Goal: Find contact information: Find contact information

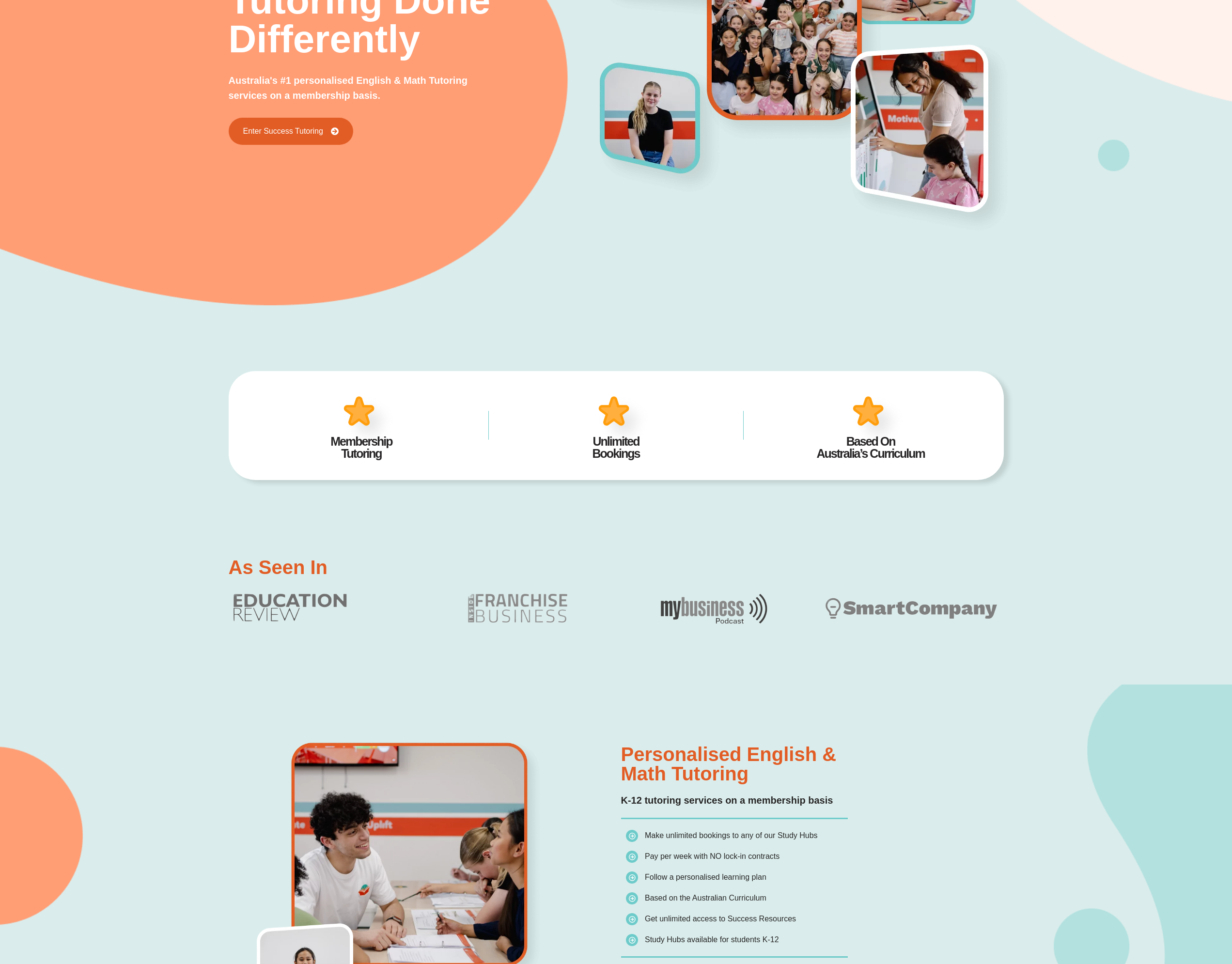
scroll to position [485, 0]
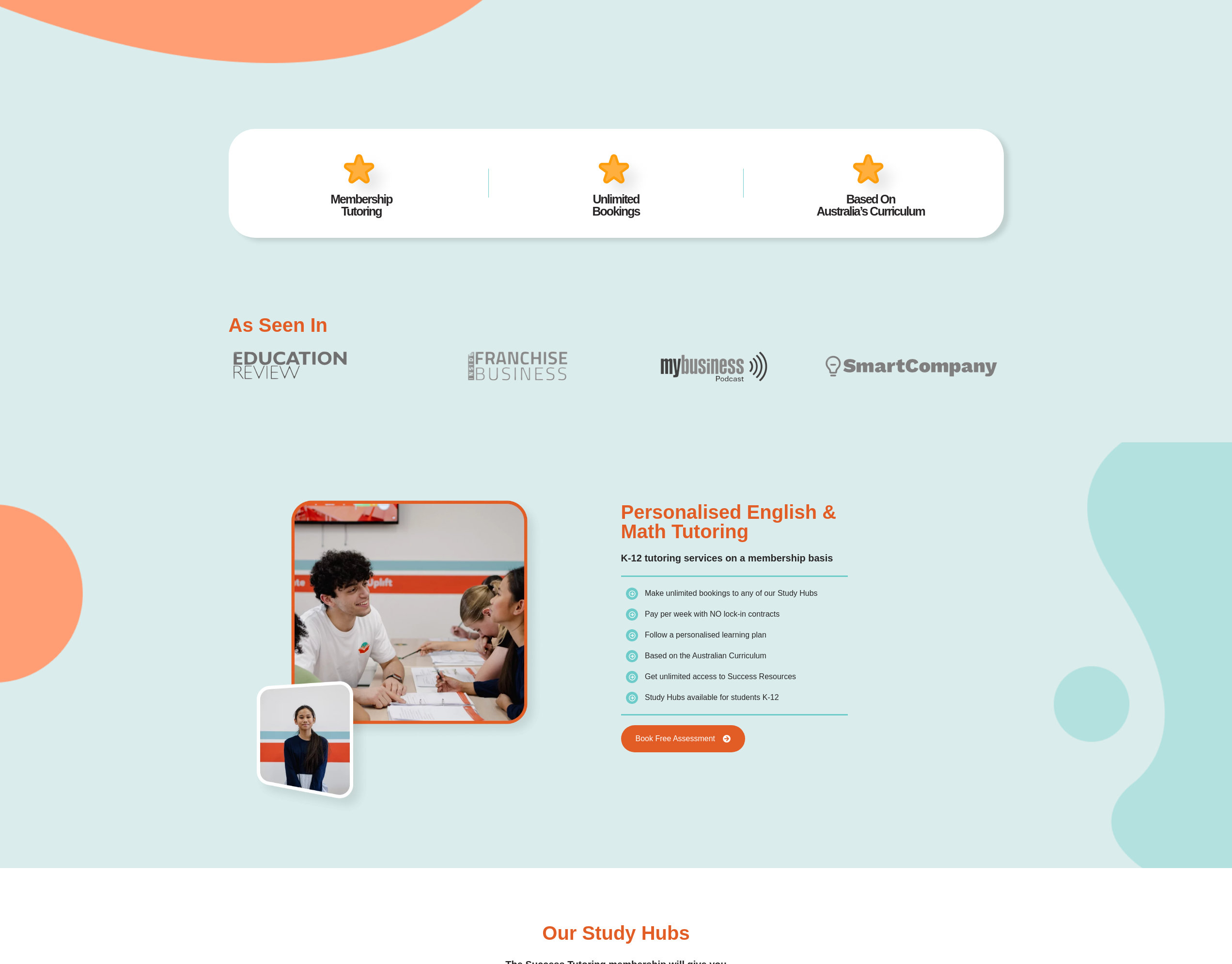
click at [314, 184] on div "Membership Tutoring" at bounding box center [361, 183] width 225 height 78
click at [360, 174] on img at bounding box center [369, 178] width 60 height 58
click at [360, 200] on h2 "Membership Tutoring" at bounding box center [361, 205] width 225 height 24
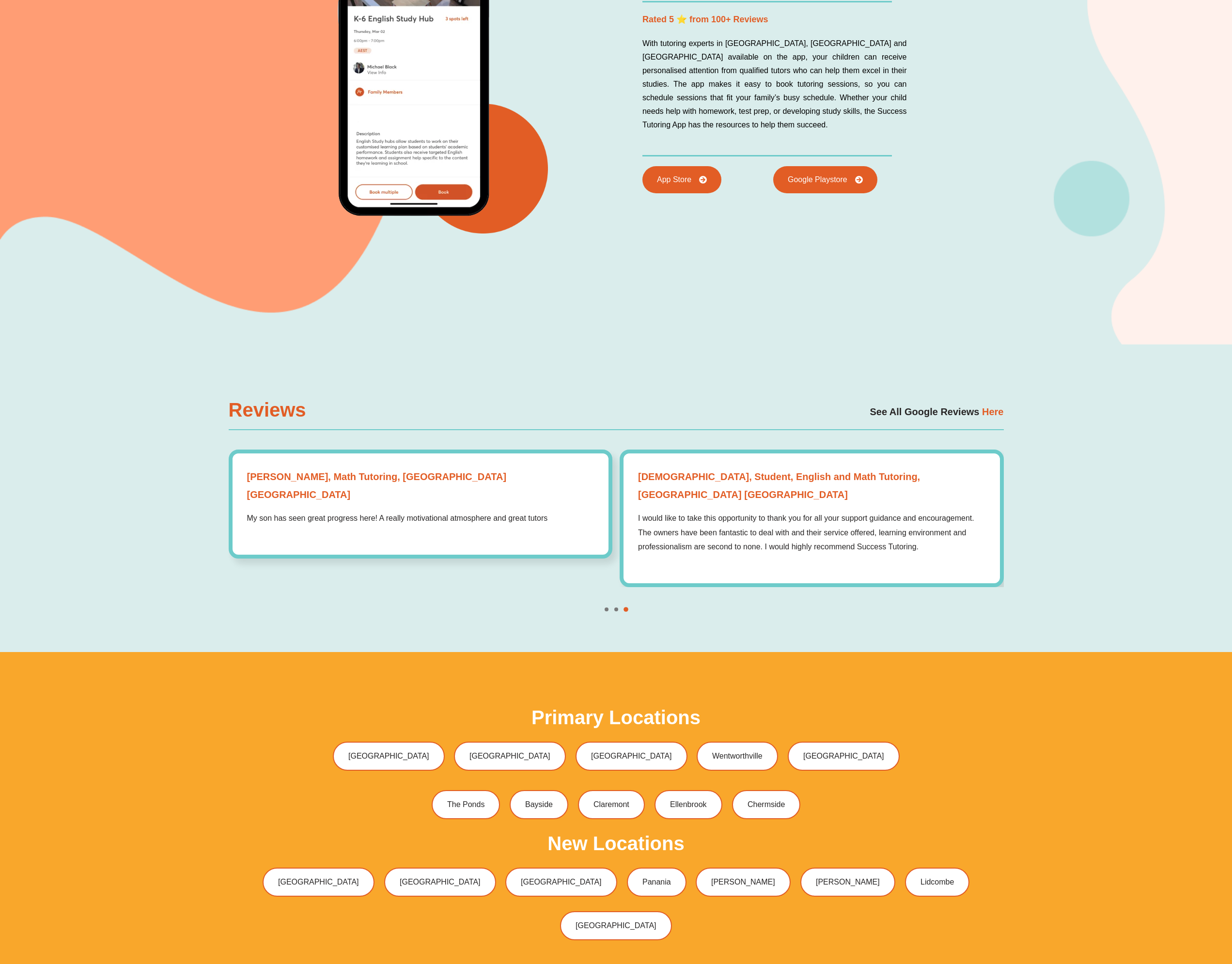
scroll to position [3003, 0]
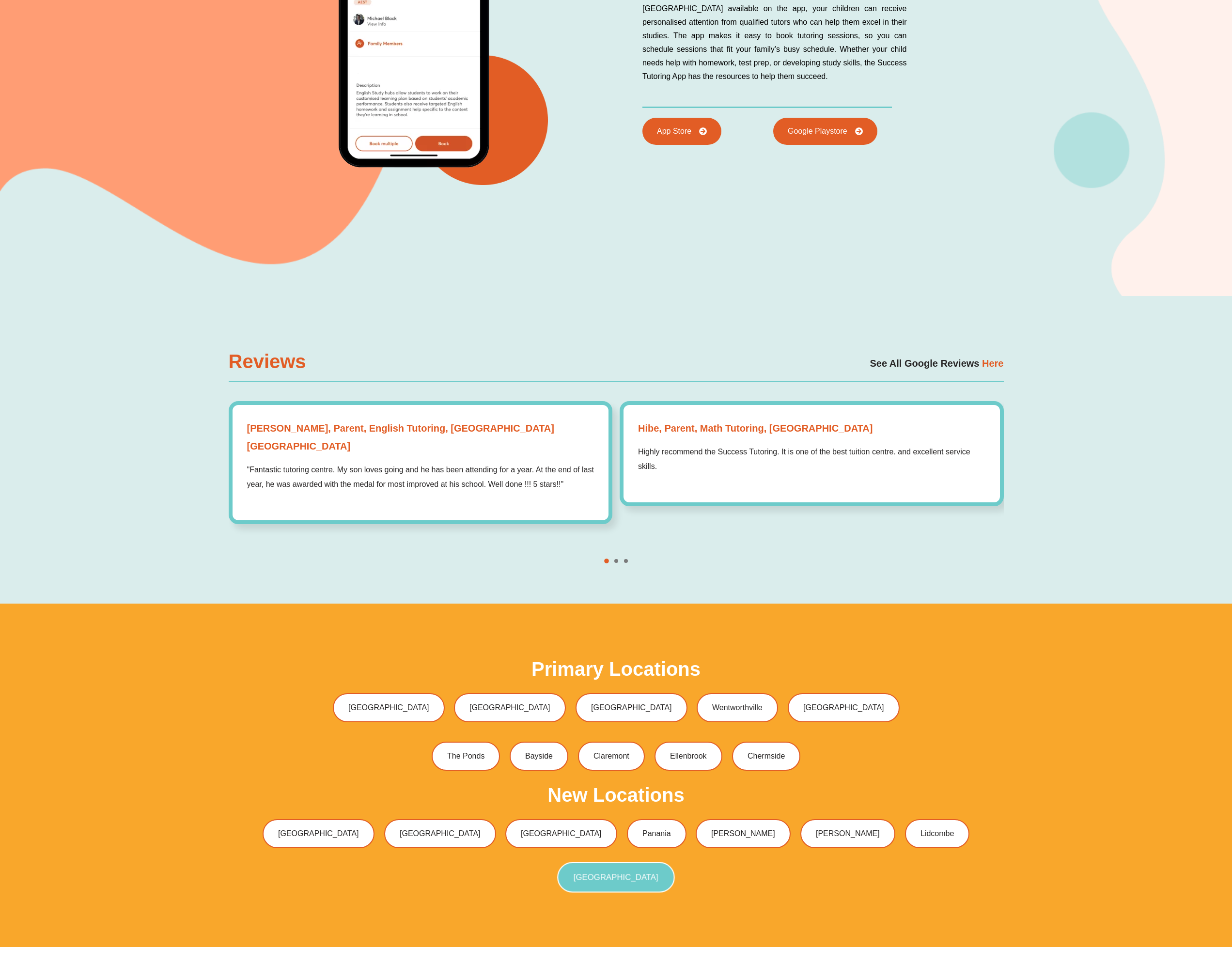
click at [621, 873] on span "[GEOGRAPHIC_DATA]" at bounding box center [616, 877] width 85 height 8
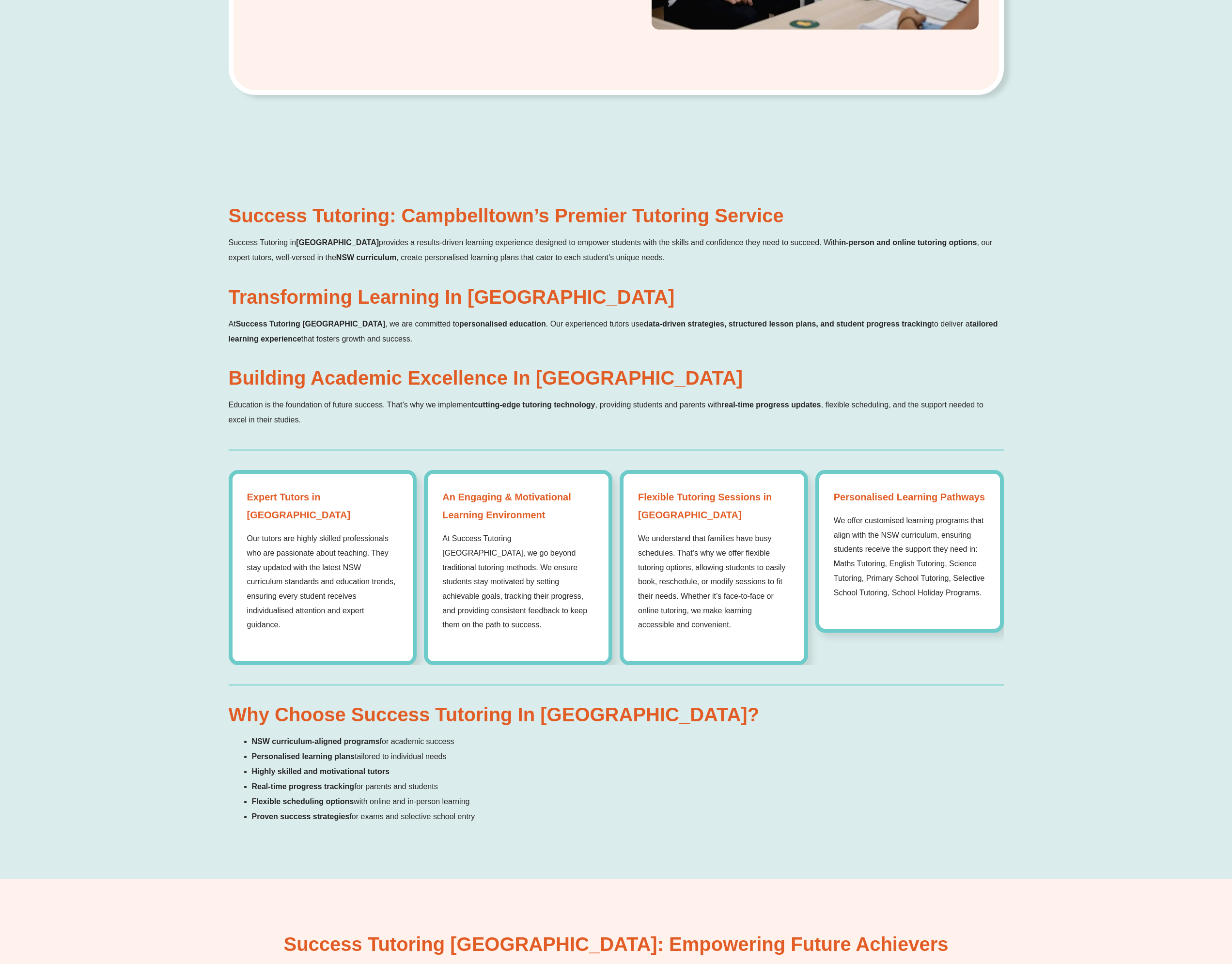
scroll to position [676, 0]
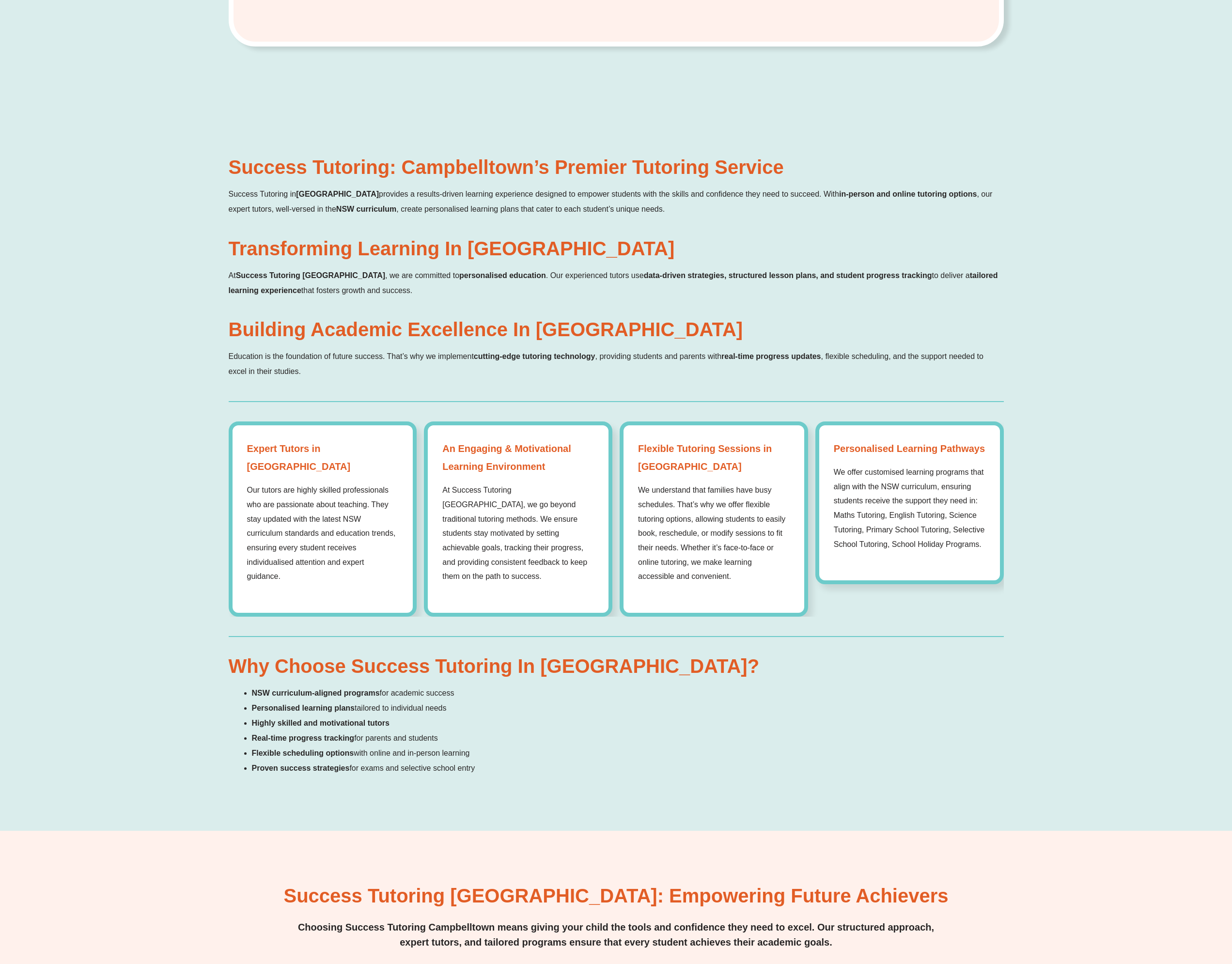
drag, startPoint x: 324, startPoint y: 211, endPoint x: 478, endPoint y: 427, distance: 265.3
click at [336, 211] on b "NSW curriculum" at bounding box center [366, 209] width 60 height 8
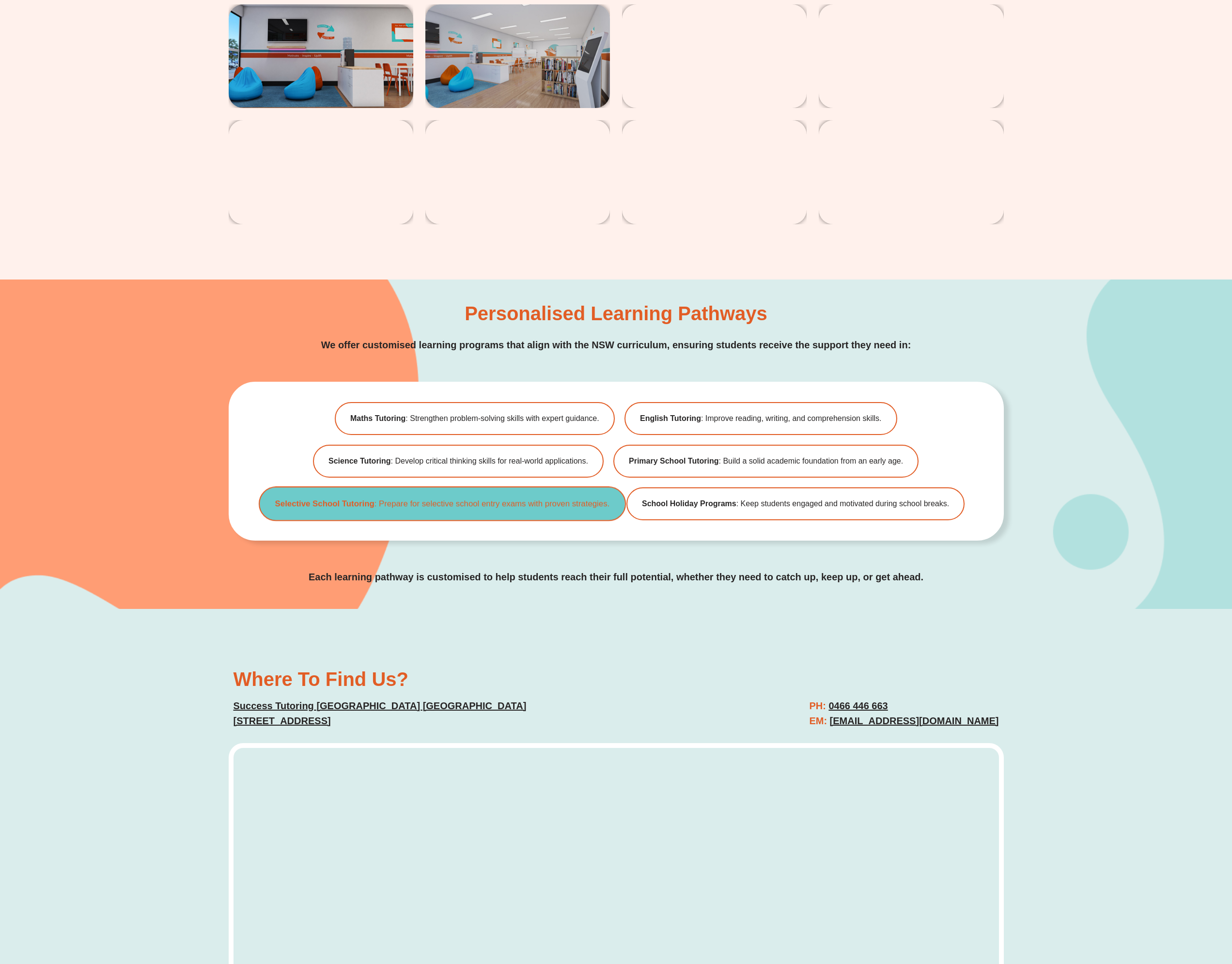
scroll to position [2371, 0]
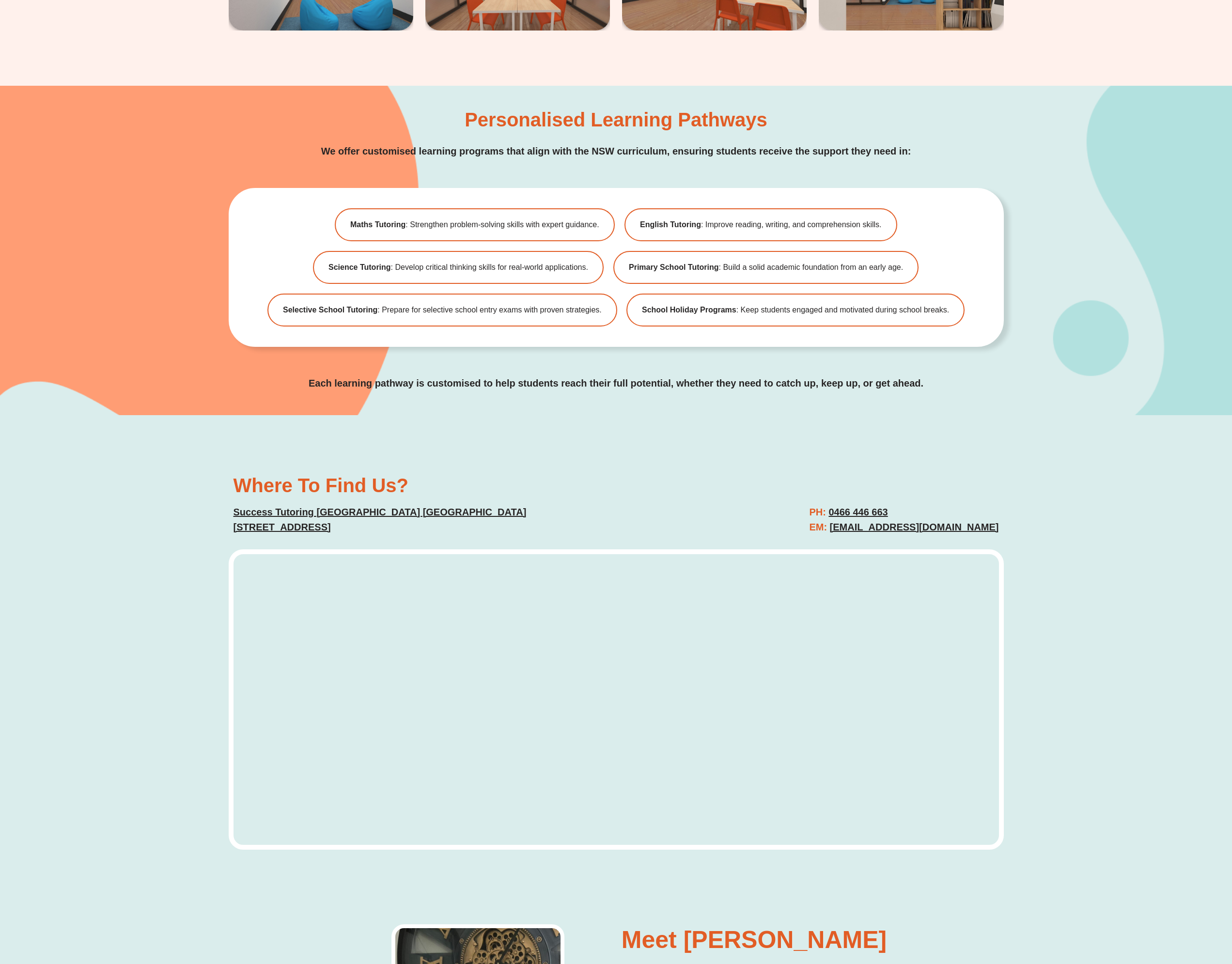
drag, startPoint x: 1016, startPoint y: 520, endPoint x: 814, endPoint y: 523, distance: 202.0
click at [814, 523] on div "Where To Find Us? Success Tutoring Campbelltown NSW [STREET_ADDRESS] PH: [PHONE…" at bounding box center [616, 664] width 1232 height 500
copy u "[EMAIL_ADDRESS][DOMAIN_NAME]"
drag, startPoint x: 481, startPoint y: 525, endPoint x: 236, endPoint y: 528, distance: 245.0
click at [236, 528] on p "Success Tutoring Campbelltown NSW [STREET_ADDRESS]" at bounding box center [420, 520] width 373 height 30
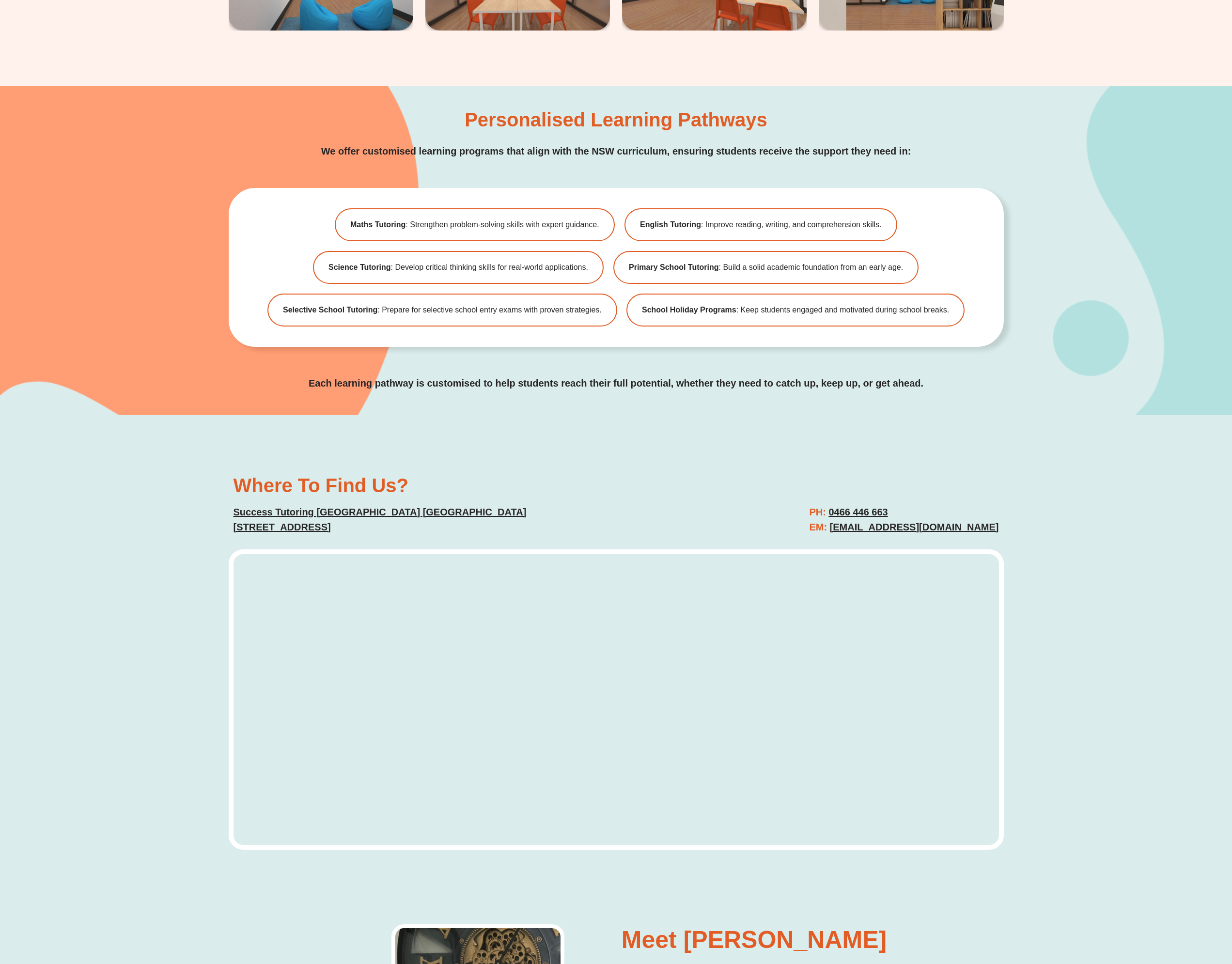
copy u "[STREET_ADDRESS]"
